Goal: Task Accomplishment & Management: Use online tool/utility

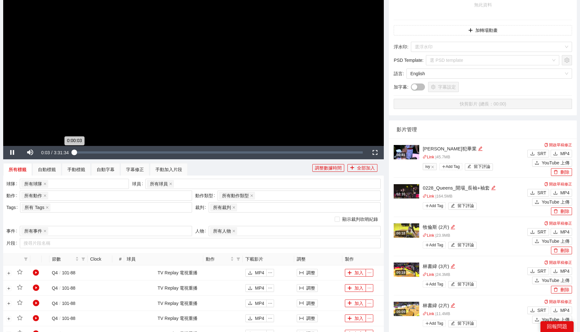
scroll to position [127, 0]
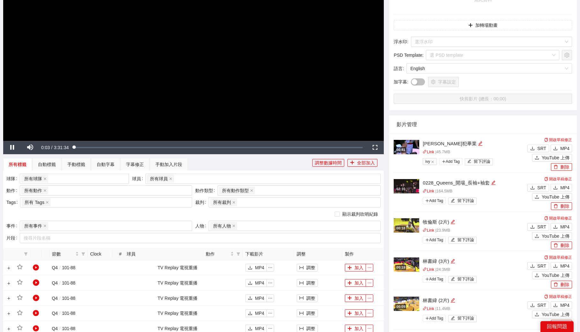
click at [195, 113] on video "Video Player" at bounding box center [193, 34] width 381 height 214
click at [170, 164] on div "手動加入片段" at bounding box center [168, 164] width 27 height 7
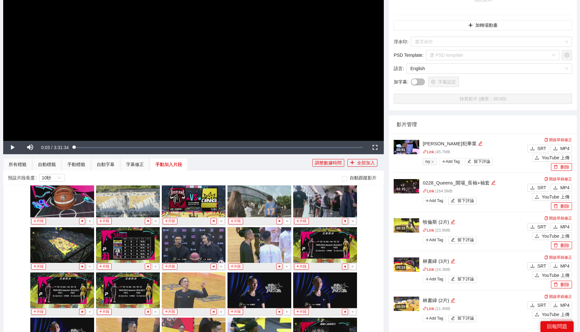
scroll to position [915, 0]
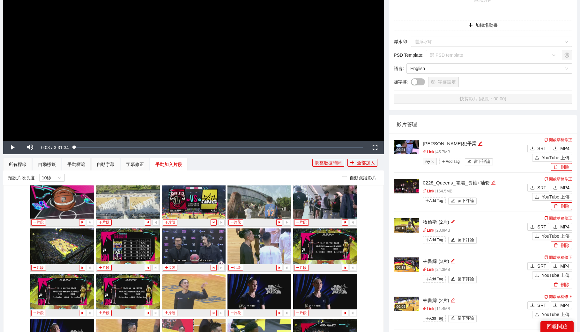
click at [168, 221] on button "片段" at bounding box center [170, 223] width 15 height 6
click at [169, 223] on button "片段" at bounding box center [170, 223] width 15 height 6
click at [76, 163] on div "手動標籤" at bounding box center [76, 164] width 18 height 7
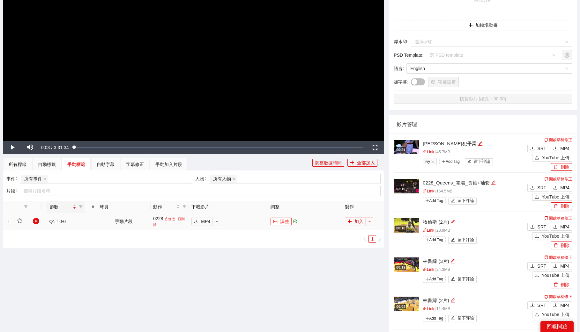
click at [276, 225] on button "調整" at bounding box center [281, 222] width 21 height 8
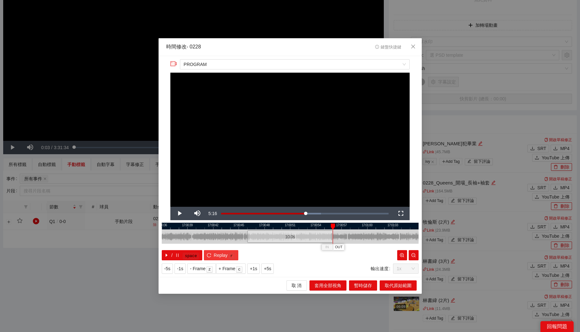
click at [224, 257] on span "Replay" at bounding box center [221, 255] width 14 height 7
drag, startPoint x: 248, startPoint y: 237, endPoint x: 228, endPoint y: 239, distance: 19.6
click at [229, 239] on div at bounding box center [231, 237] width 4 height 14
click at [214, 255] on span "Replay" at bounding box center [221, 255] width 14 height 7
drag, startPoint x: 227, startPoint y: 236, endPoint x: 188, endPoint y: 236, distance: 39.3
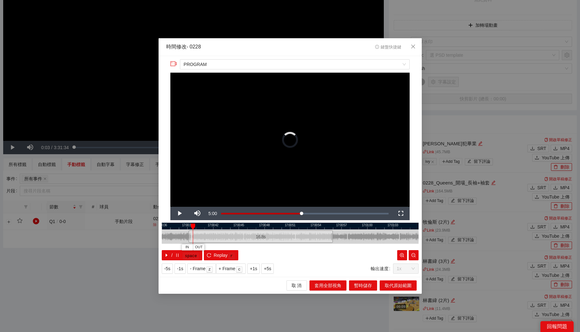
click at [188, 236] on div at bounding box center [190, 237] width 4 height 14
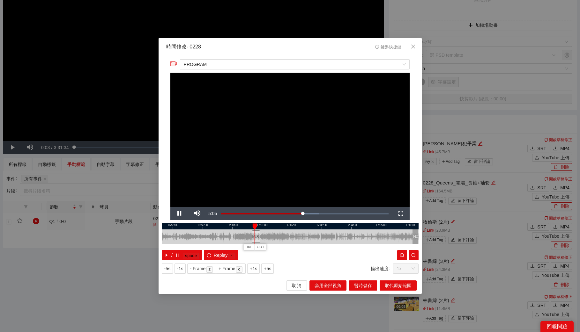
click at [242, 226] on div at bounding box center [290, 226] width 257 height 7
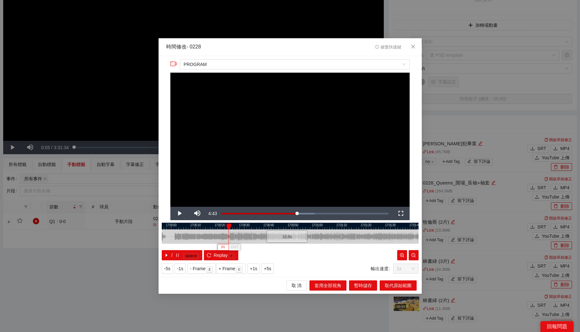
click at [225, 248] on button "IN" at bounding box center [222, 247] width 11 height 6
click at [405, 287] on span "取代原始範圍" at bounding box center [398, 285] width 27 height 7
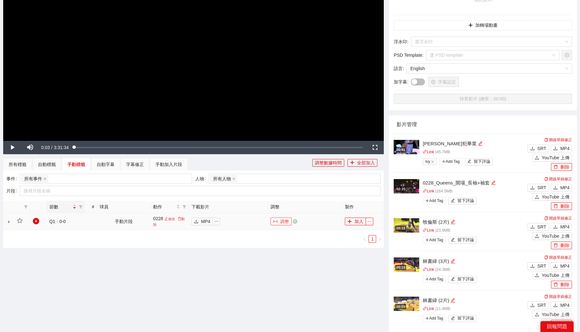
click at [278, 222] on button "調整" at bounding box center [281, 222] width 21 height 8
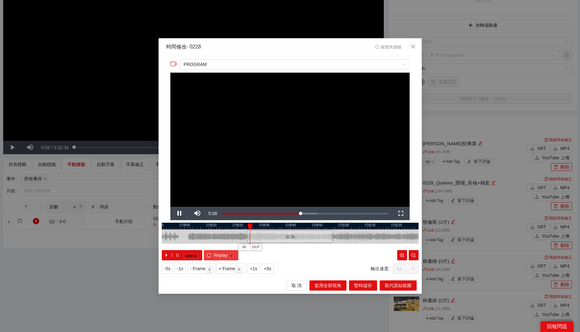
click at [213, 258] on button "Replay r" at bounding box center [221, 255] width 34 height 10
click at [311, 225] on div at bounding box center [290, 226] width 257 height 7
click at [321, 225] on div at bounding box center [290, 226] width 257 height 7
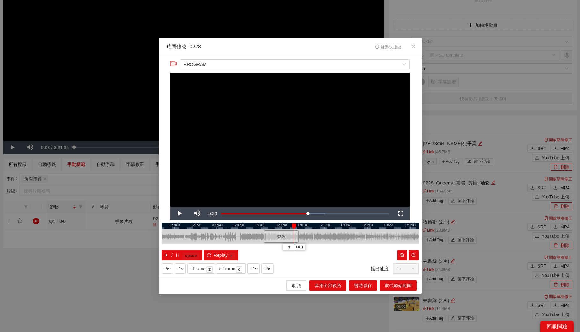
click at [308, 228] on div at bounding box center [290, 226] width 257 height 7
click at [327, 227] on div at bounding box center [290, 226] width 257 height 7
click at [346, 227] on div at bounding box center [290, 226] width 257 height 7
click at [363, 227] on div at bounding box center [290, 226] width 257 height 7
click at [381, 228] on div at bounding box center [290, 226] width 257 height 7
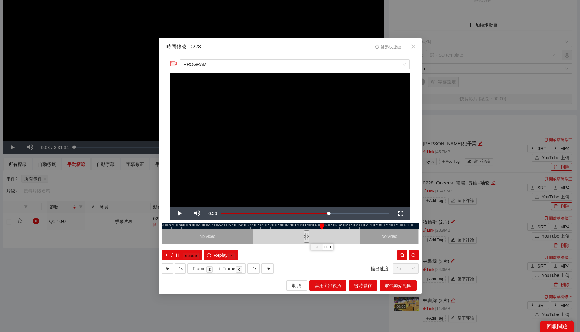
click at [348, 228] on div at bounding box center [290, 226] width 257 height 7
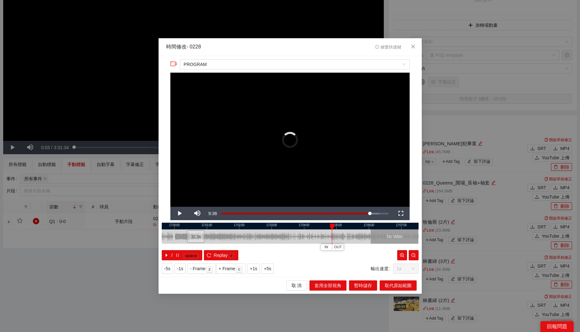
click at [367, 227] on div at bounding box center [290, 226] width 257 height 7
click at [363, 226] on div at bounding box center [290, 226] width 257 height 7
click at [179, 214] on span "Video Player" at bounding box center [179, 214] width 18 height 0
click at [366, 226] on div at bounding box center [290, 226] width 257 height 7
click at [180, 214] on span "Video Player" at bounding box center [179, 214] width 18 height 0
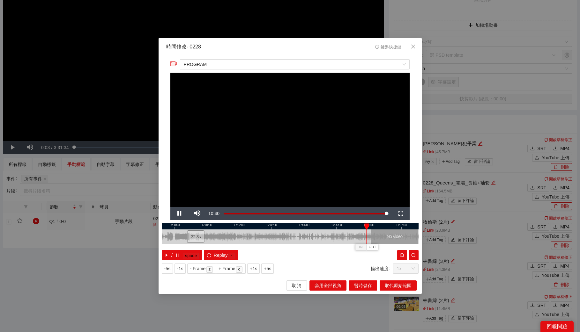
click at [371, 227] on div at bounding box center [290, 226] width 257 height 7
click at [402, 226] on div at bounding box center [290, 226] width 257 height 7
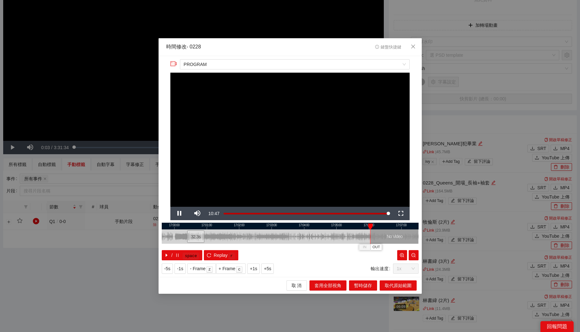
click at [402, 226] on div at bounding box center [290, 226] width 257 height 7
click at [402, 226] on div at bounding box center [402, 227] width 4 height 6
click at [298, 283] on span "取 消" at bounding box center [297, 285] width 10 height 7
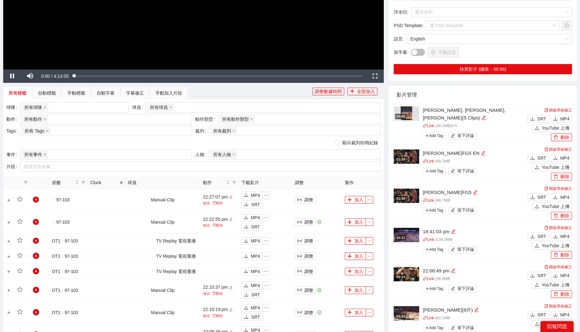
scroll to position [236, 0]
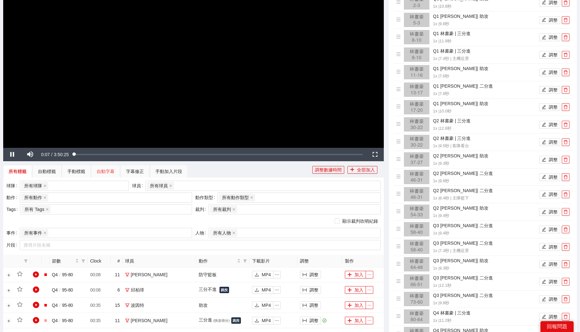
scroll to position [117, 0]
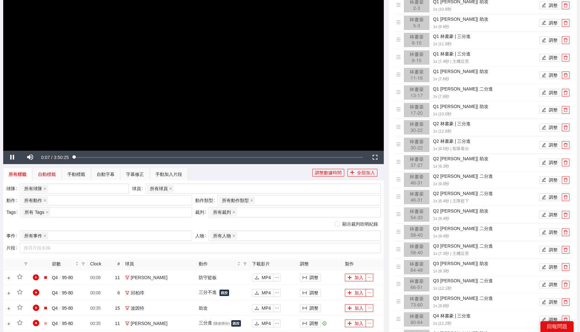
click at [49, 177] on div "自動標籤" at bounding box center [47, 174] width 18 height 7
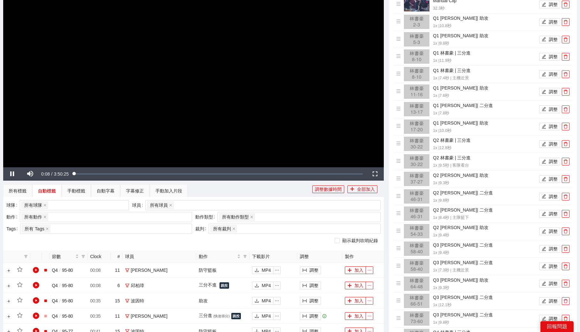
scroll to position [99, 0]
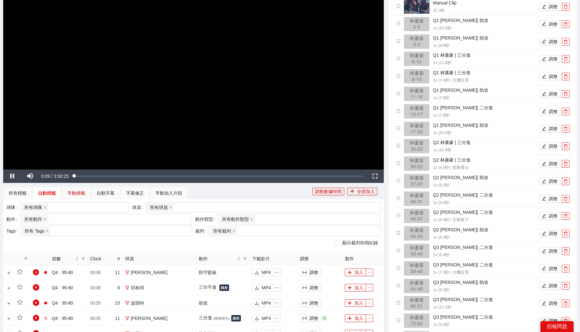
click at [75, 193] on div "手動標籤" at bounding box center [76, 193] width 18 height 7
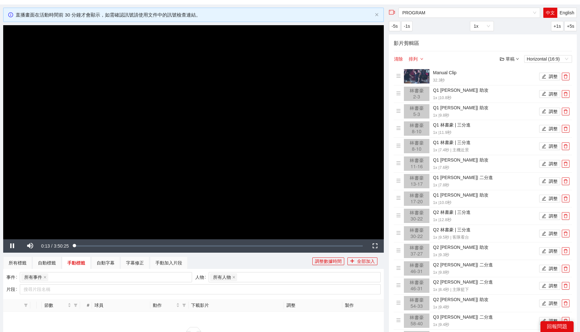
scroll to position [0, 0]
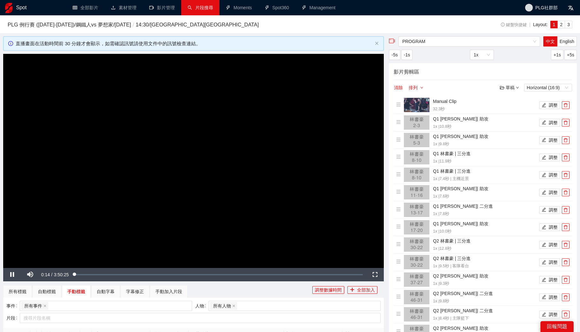
click at [210, 10] on link "片段搜尋" at bounding box center [201, 7] width 26 height 5
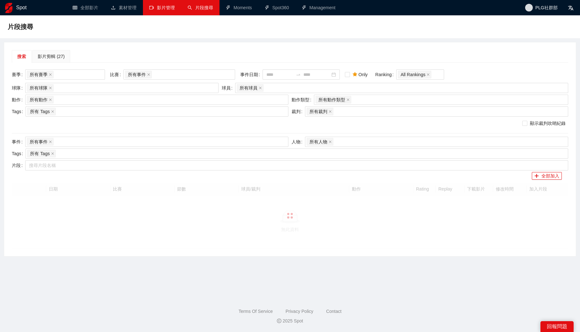
click at [164, 7] on link "影片管理" at bounding box center [162, 7] width 26 height 5
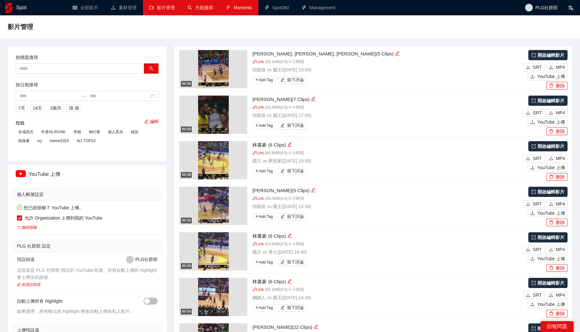
click at [231, 10] on link "Moments" at bounding box center [239, 7] width 26 height 5
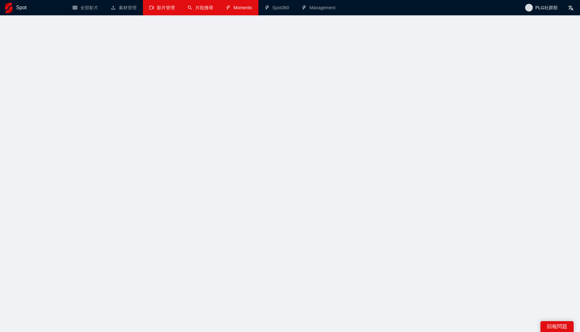
click at [193, 10] on link "片段搜尋" at bounding box center [201, 7] width 26 height 5
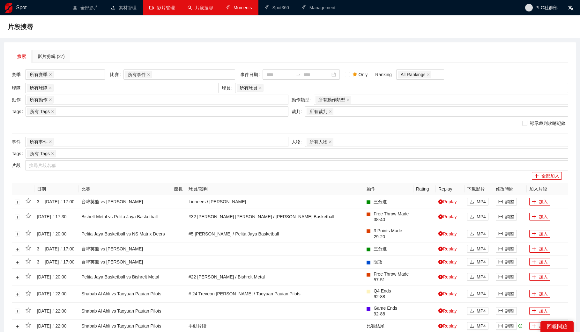
click at [157, 10] on link "影片管理" at bounding box center [162, 7] width 26 height 5
